Goal: Task Accomplishment & Management: Use online tool/utility

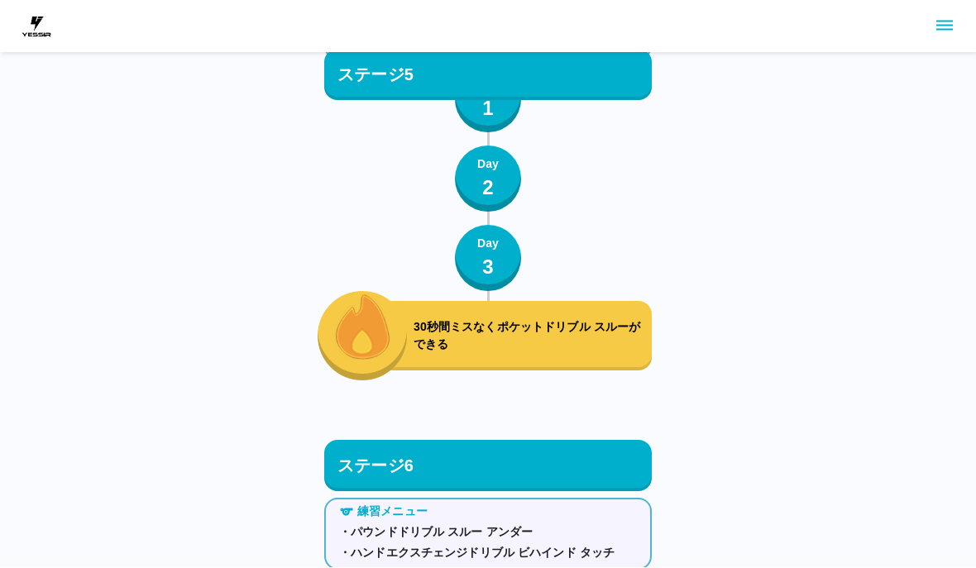
scroll to position [7394, 0]
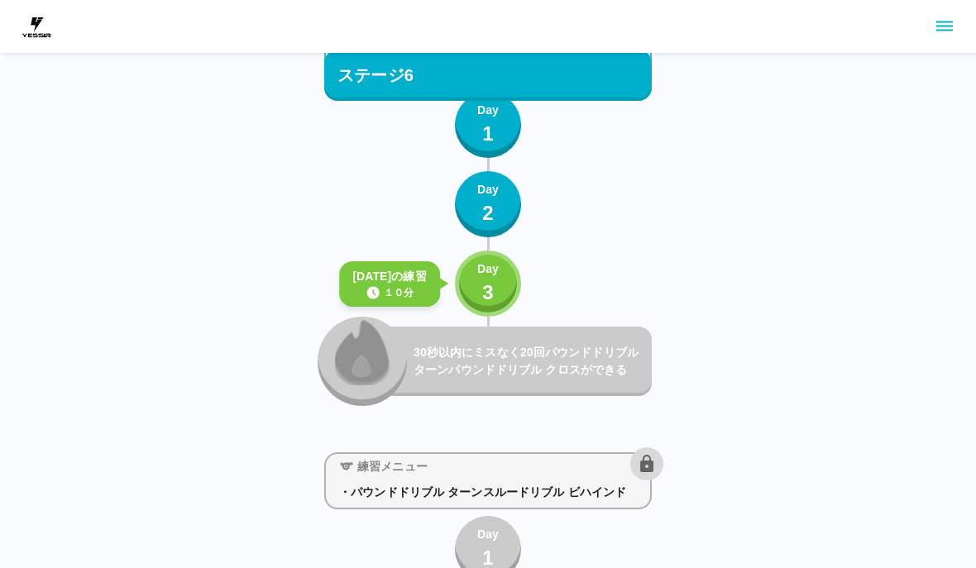
click at [506, 291] on button "Day 3" at bounding box center [488, 284] width 66 height 66
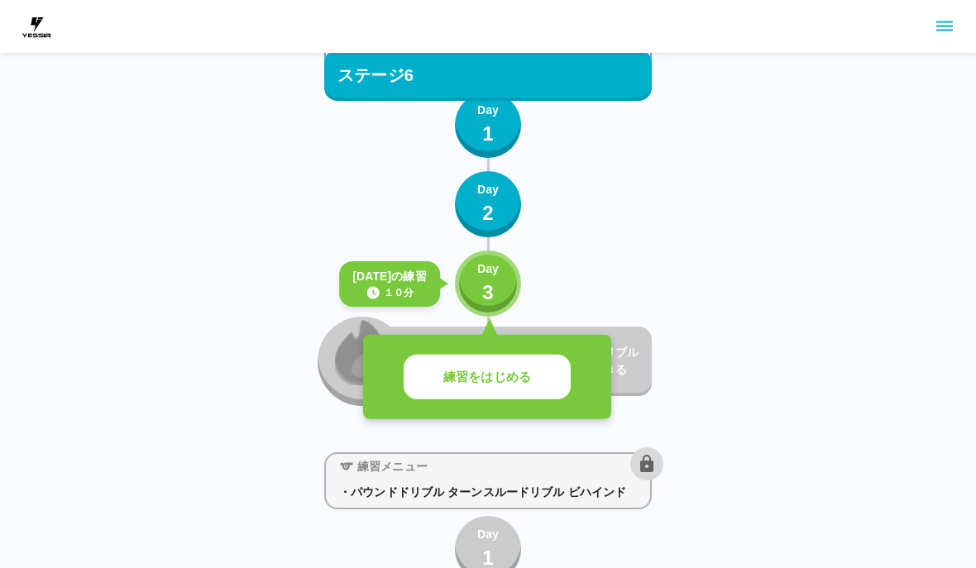
click at [545, 378] on button "練習をはじめる" at bounding box center [486, 377] width 167 height 45
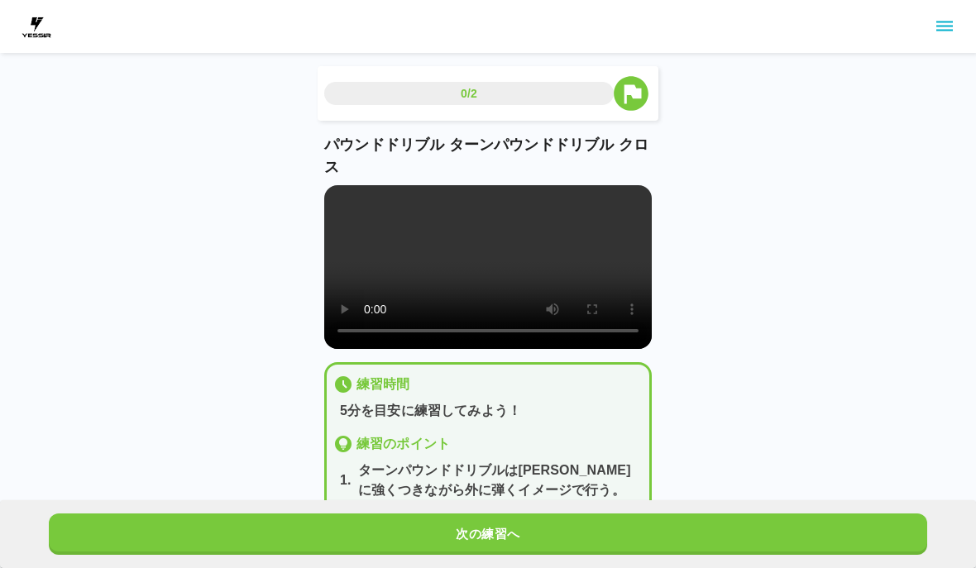
click at [572, 516] on button "次の練習へ" at bounding box center [488, 533] width 878 height 41
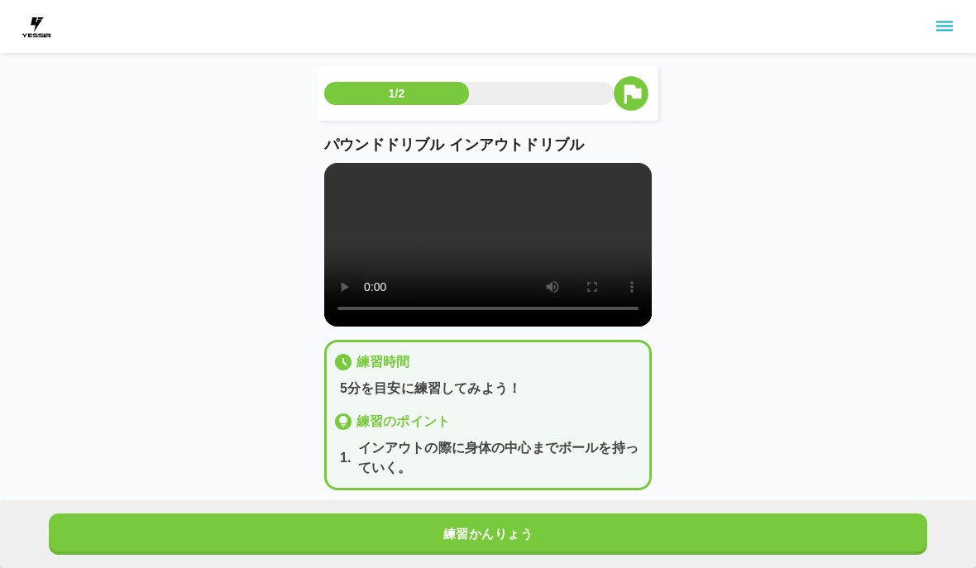
click at [571, 515] on button "練習かんりょう" at bounding box center [488, 533] width 878 height 41
click at [563, 533] on button "練習かんりょう" at bounding box center [488, 533] width 878 height 41
click at [563, 532] on button "次の練習へ" at bounding box center [488, 533] width 878 height 41
click at [570, 523] on button "次の練習へ" at bounding box center [488, 533] width 878 height 41
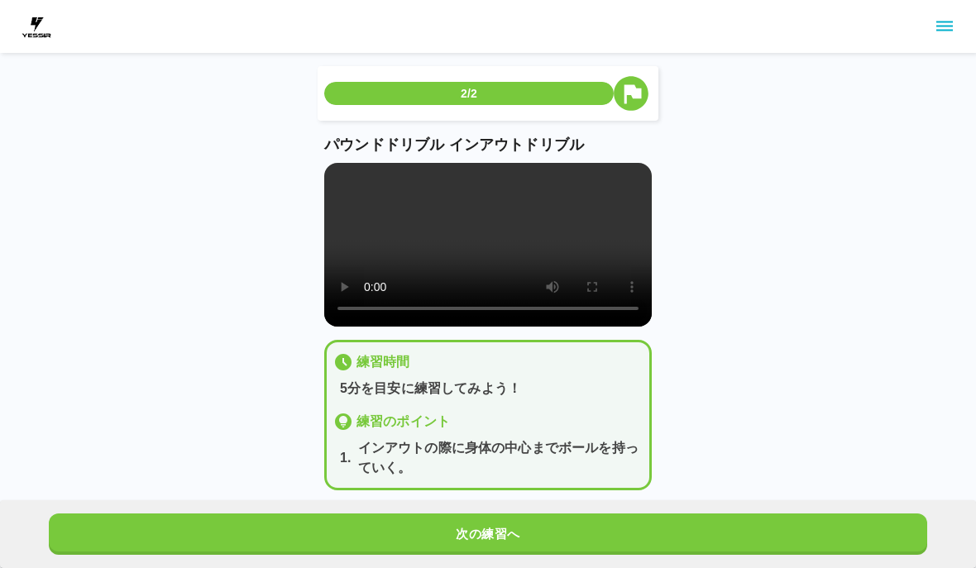
click at [570, 527] on button "次の練習へ" at bounding box center [488, 533] width 878 height 41
click at [575, 520] on button "次の練習へ" at bounding box center [488, 533] width 878 height 41
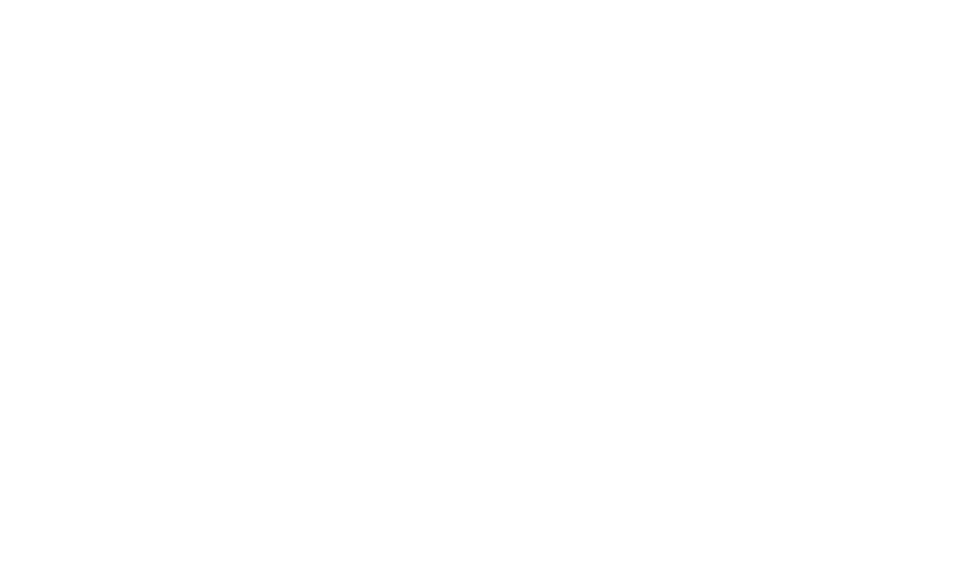
click at [574, 7] on html at bounding box center [488, 3] width 976 height 7
click at [895, 66] on html at bounding box center [488, 33] width 976 height 66
click at [584, 66] on html at bounding box center [488, 33] width 976 height 66
click at [578, 66] on html at bounding box center [488, 33] width 976 height 66
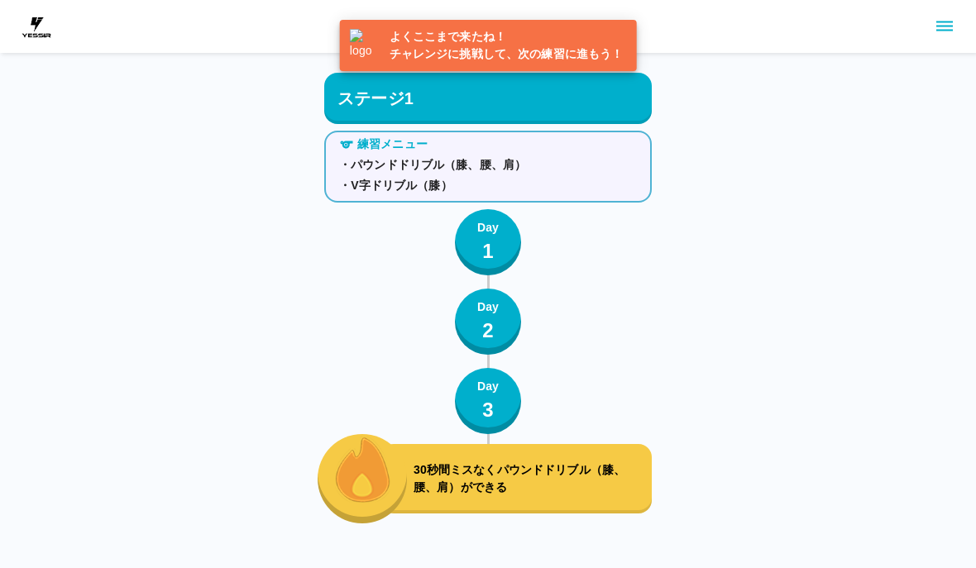
scroll to position [1517, 0]
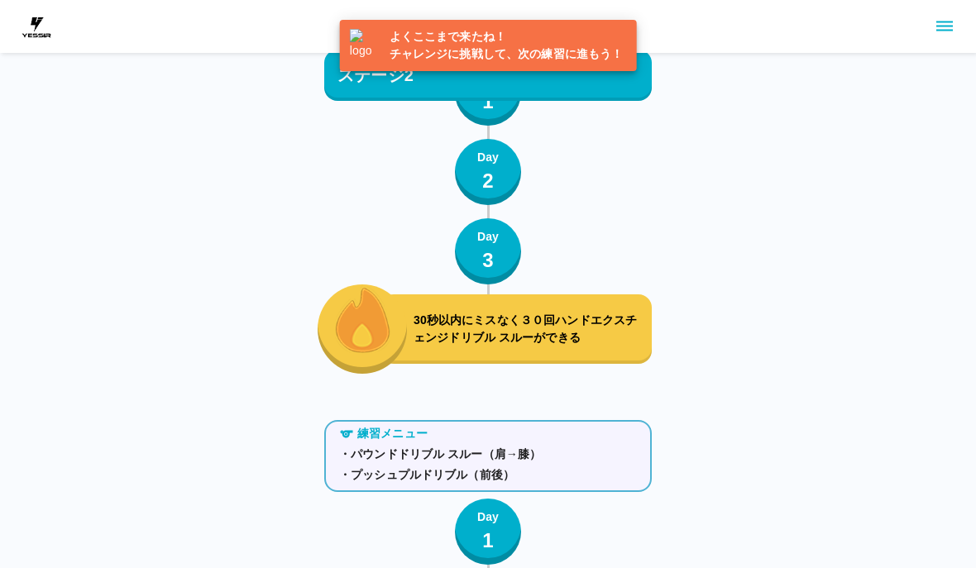
click at [625, 480] on p "・プッシュプルドリブル（前後）" at bounding box center [488, 474] width 298 height 17
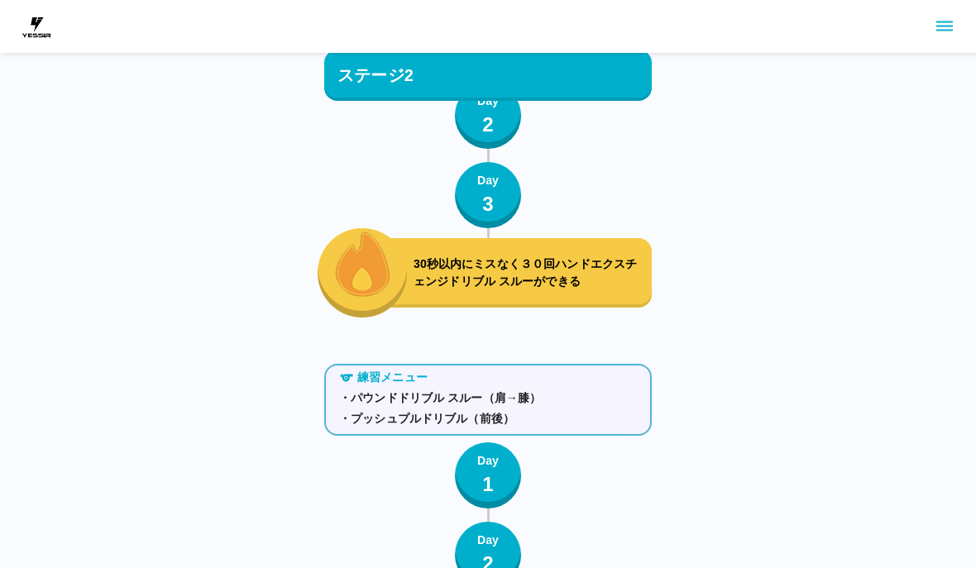
scroll to position [1573, 0]
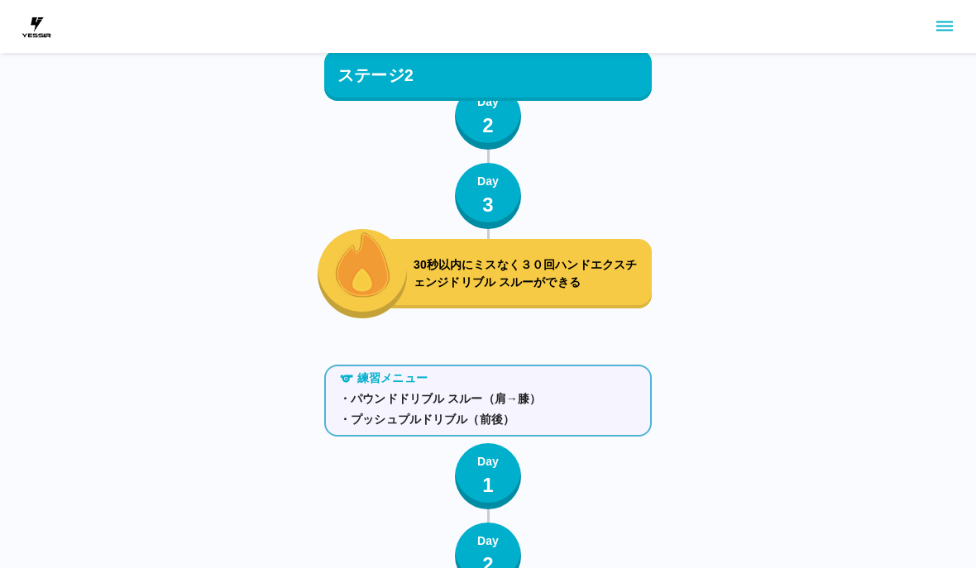
click at [616, 279] on p "30秒以内にミスなく３０回ハンドエクスチェンジドリブル スルーができる" at bounding box center [528, 273] width 231 height 35
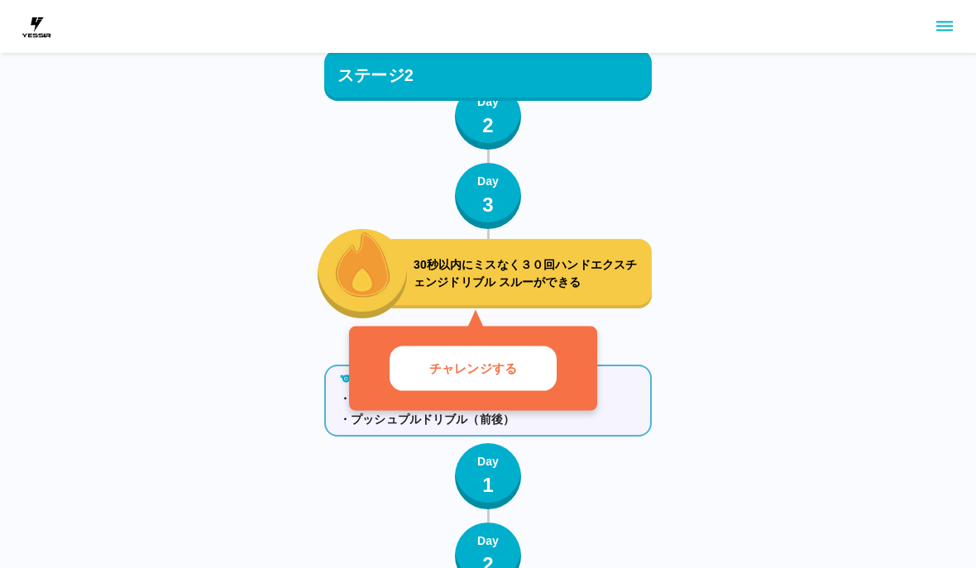
click at [536, 384] on button "チャレンジする" at bounding box center [472, 368] width 167 height 45
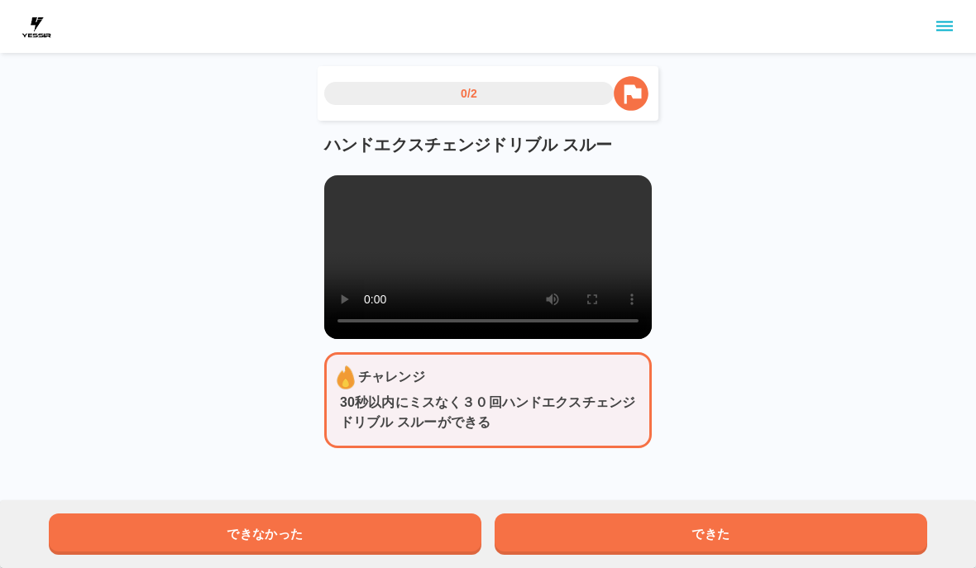
click at [730, 531] on button "できた" at bounding box center [710, 533] width 432 height 41
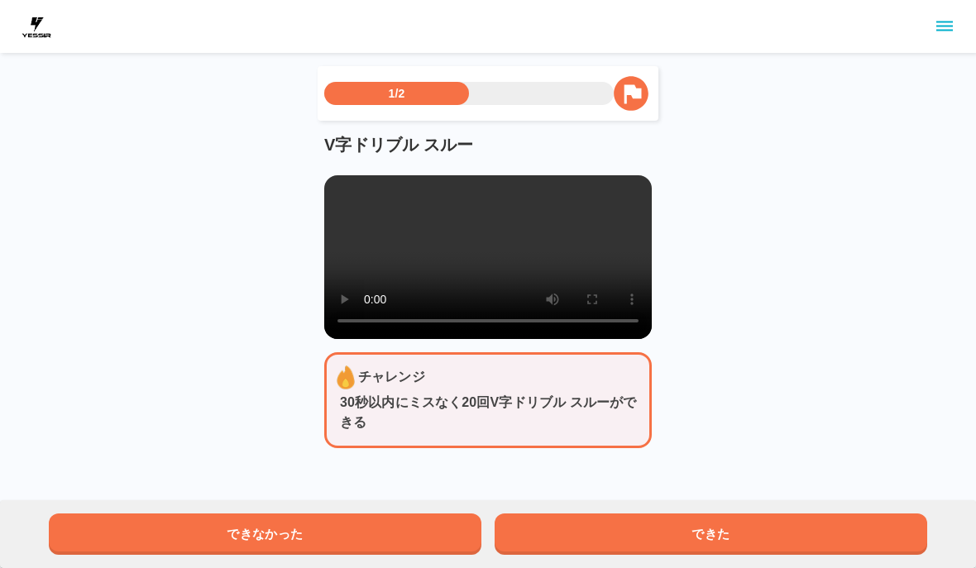
click at [729, 531] on button "できた" at bounding box center [710, 533] width 432 height 41
click at [733, 536] on button "できた" at bounding box center [710, 533] width 432 height 41
click at [732, 535] on button "できた" at bounding box center [710, 533] width 432 height 41
click at [747, 532] on button "できた" at bounding box center [710, 533] width 432 height 41
click at [749, 541] on button "できた" at bounding box center [710, 533] width 432 height 41
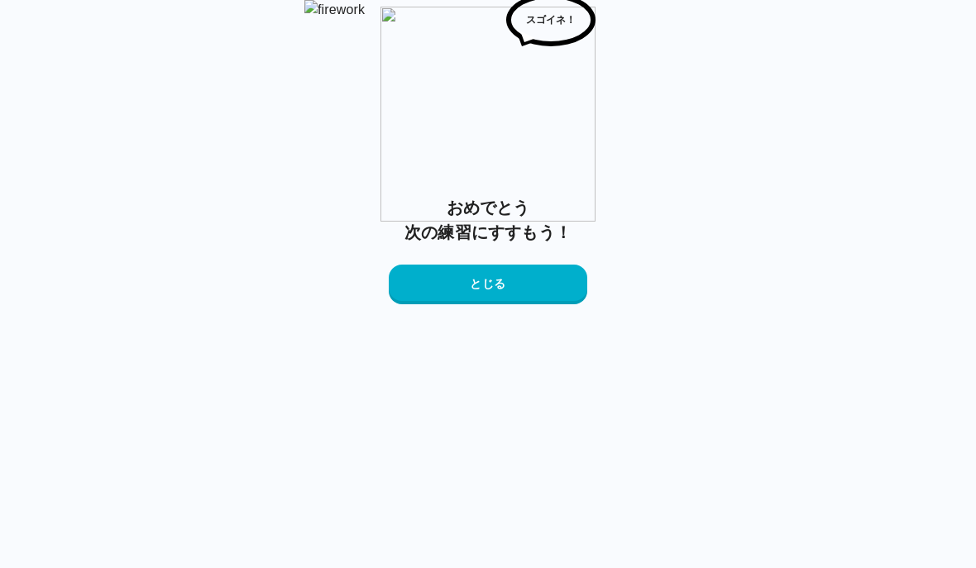
click at [535, 304] on button "とじる" at bounding box center [488, 285] width 198 height 40
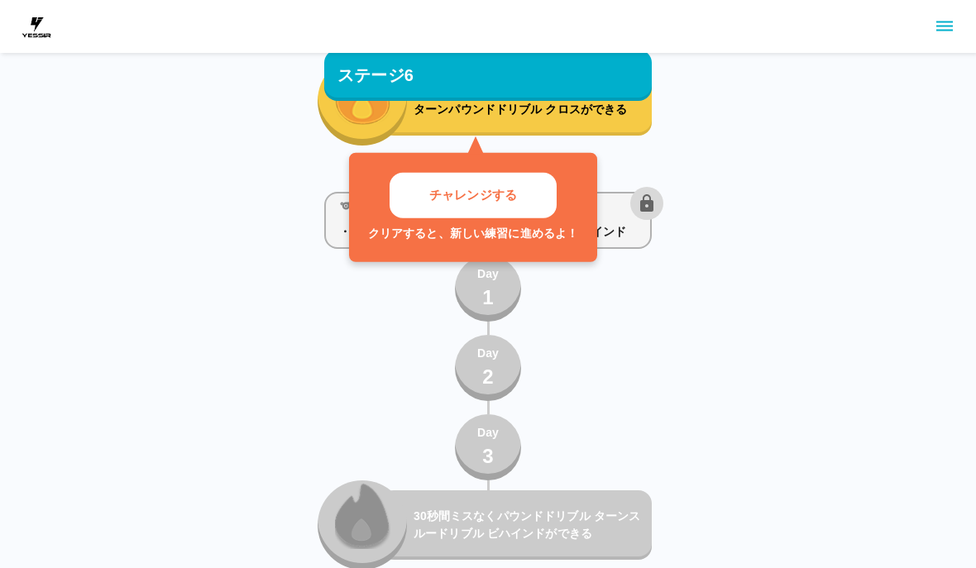
scroll to position [7654, 0]
click at [527, 193] on button "チャレンジする" at bounding box center [472, 195] width 167 height 45
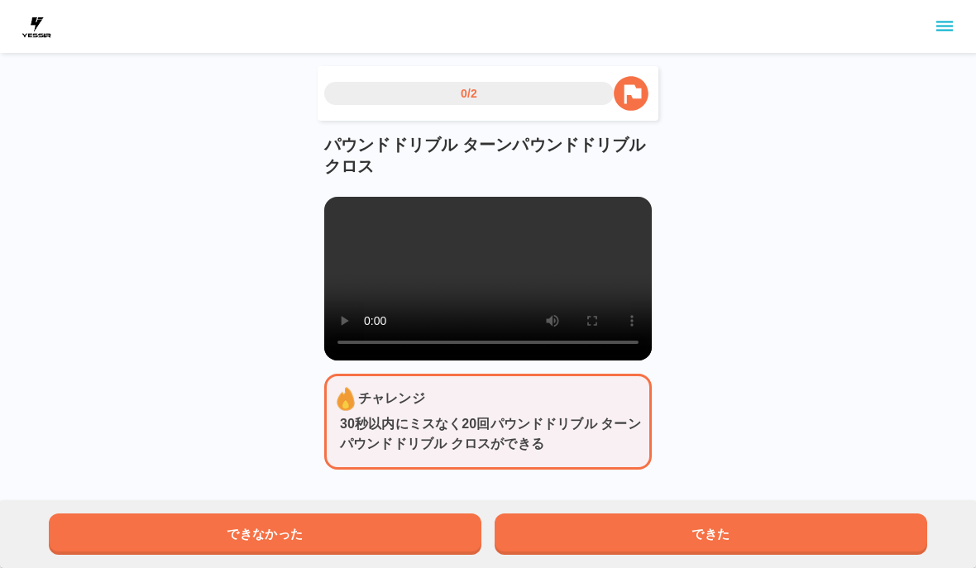
click at [608, 528] on button "できた" at bounding box center [710, 533] width 432 height 41
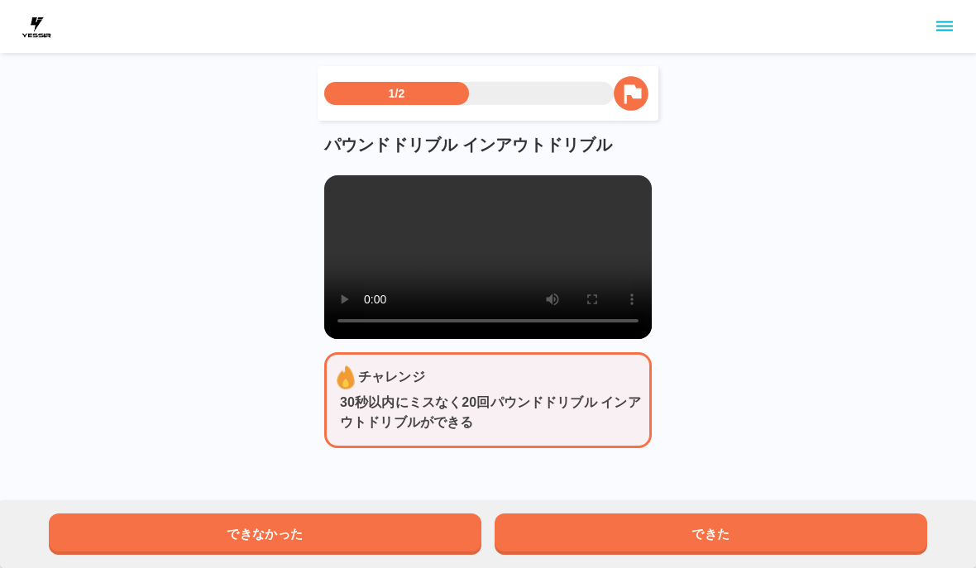
click at [608, 528] on button "できた" at bounding box center [710, 533] width 432 height 41
click at [603, 539] on button "できた" at bounding box center [710, 533] width 432 height 41
click at [602, 539] on button "できた" at bounding box center [710, 533] width 432 height 41
click at [618, 532] on button "できた" at bounding box center [710, 533] width 432 height 41
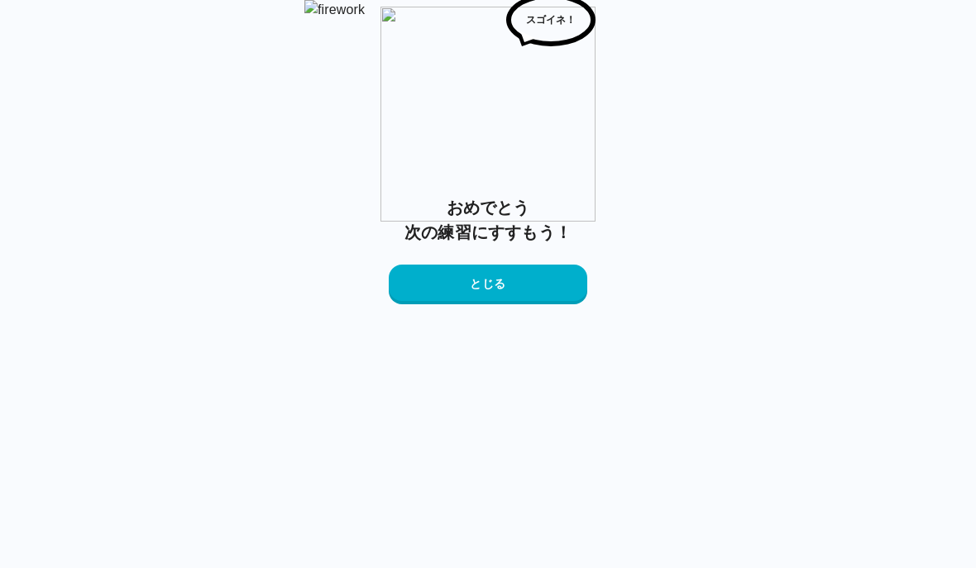
click at [541, 304] on button "とじる" at bounding box center [488, 285] width 198 height 40
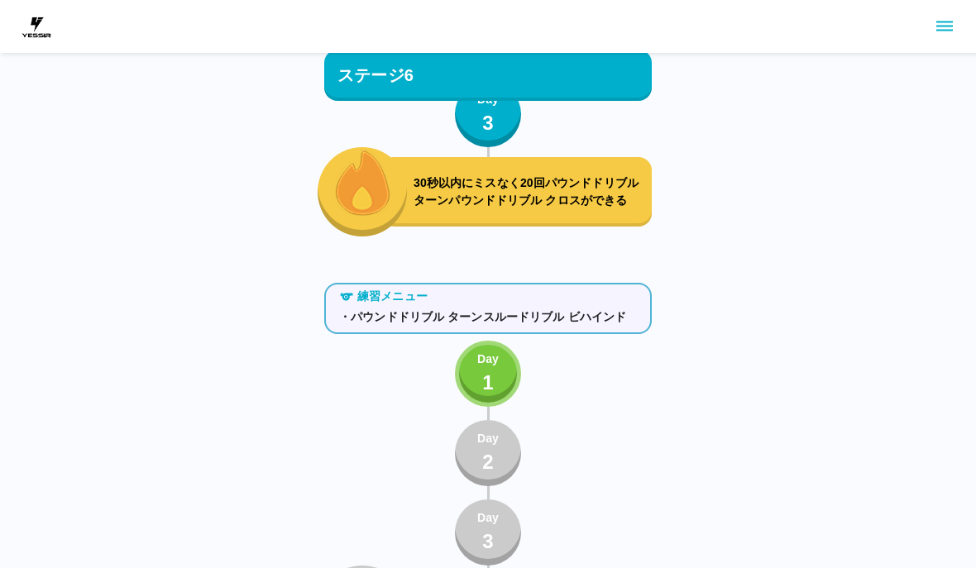
click at [515, 380] on button "Day 1" at bounding box center [488, 374] width 66 height 66
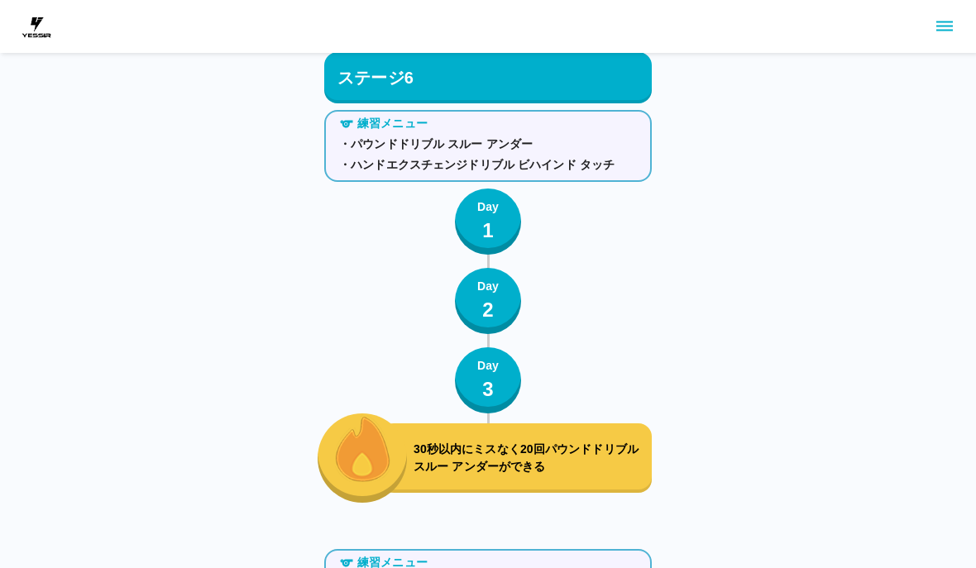
scroll to position [6823, 0]
